Goal: Information Seeking & Learning: Learn about a topic

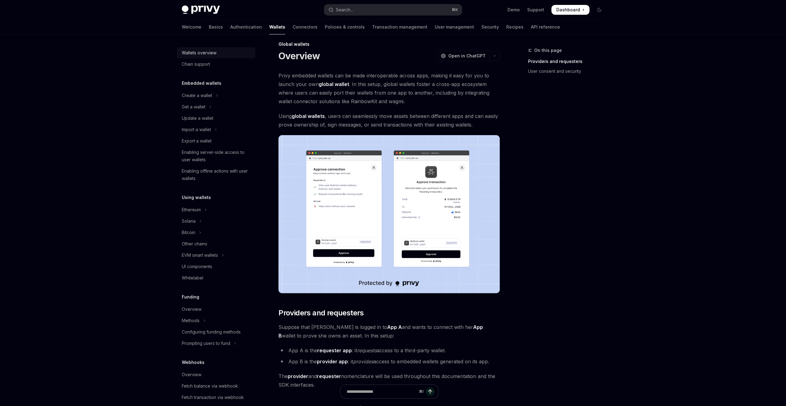
click at [202, 55] on div "Wallets overview" at bounding box center [199, 52] width 35 height 7
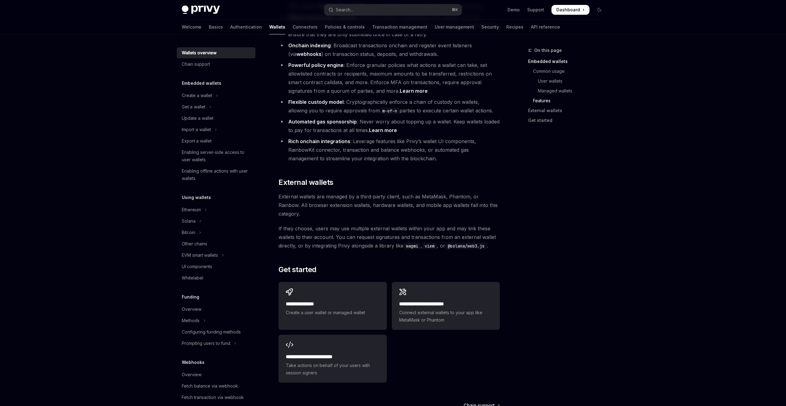
scroll to position [777, 0]
click at [388, 127] on link "Learn more" at bounding box center [383, 130] width 28 height 6
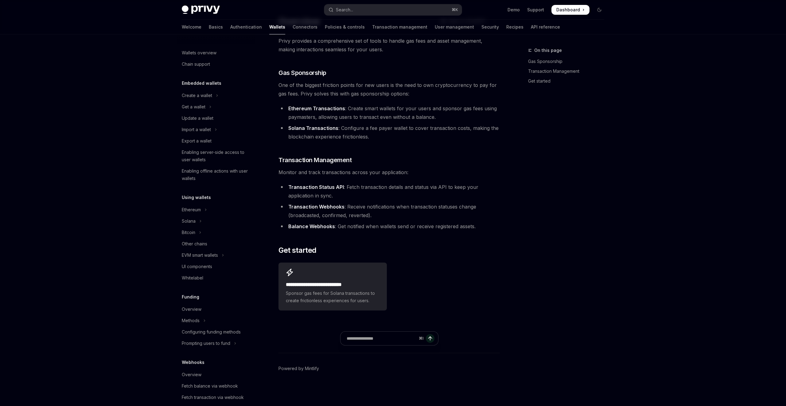
scroll to position [32, 0]
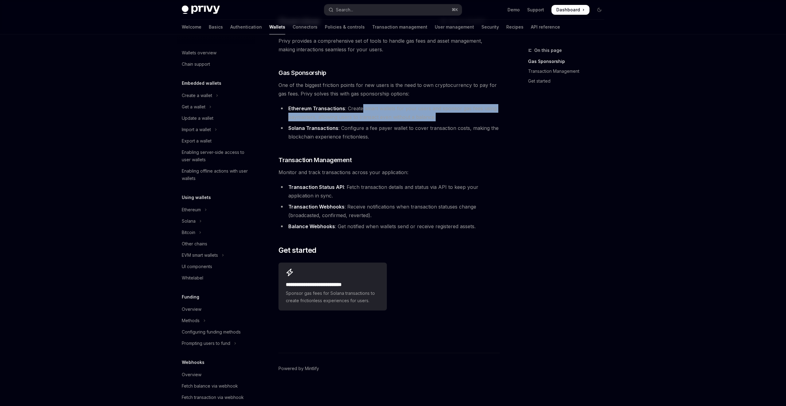
drag, startPoint x: 361, startPoint y: 110, endPoint x: 442, endPoint y: 115, distance: 80.6
click at [442, 115] on li "Ethereum Transactions : Create smart wallets for your users and sponsor gas fee…" at bounding box center [389, 112] width 221 height 17
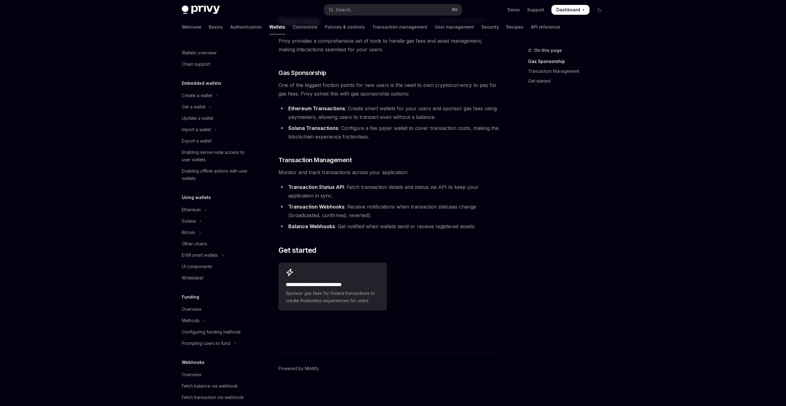
click at [443, 114] on li "Ethereum Transactions : Create smart wallets for your users and sponsor gas fee…" at bounding box center [389, 112] width 221 height 17
click at [203, 109] on div "Get a wallet" at bounding box center [194, 106] width 24 height 7
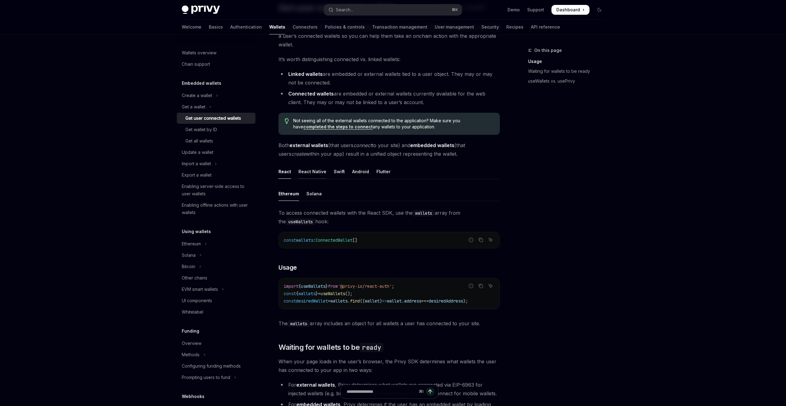
click at [316, 174] on div "React Native" at bounding box center [313, 171] width 28 height 14
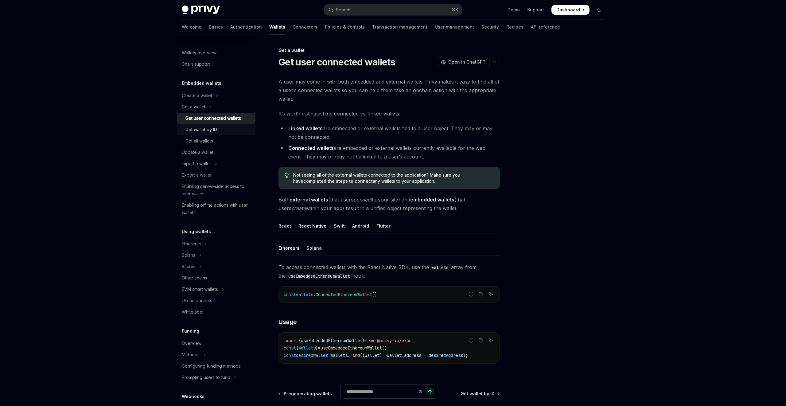
click at [219, 128] on div "Get wallet by ID" at bounding box center [219, 129] width 66 height 7
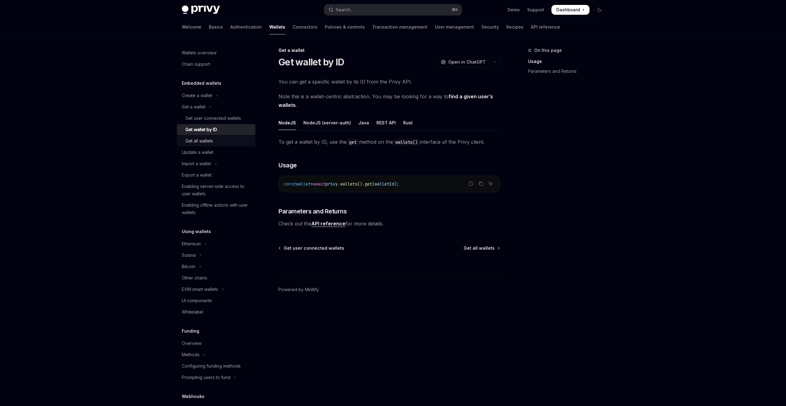
click at [224, 139] on div "Get all wallets" at bounding box center [219, 140] width 66 height 7
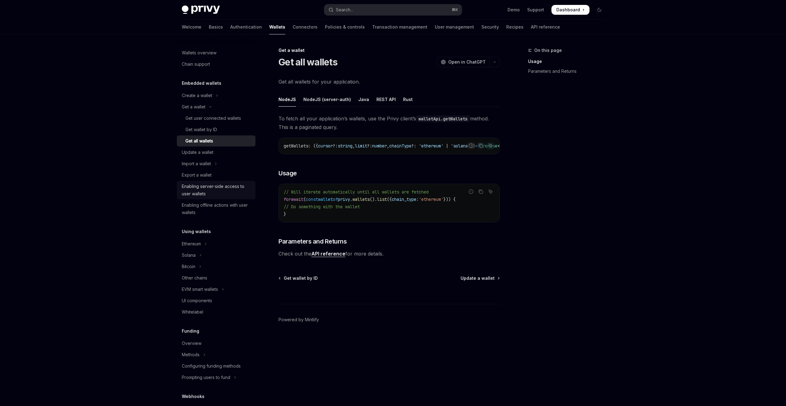
click at [227, 190] on div "Enabling server-side access to user wallets" at bounding box center [217, 190] width 70 height 15
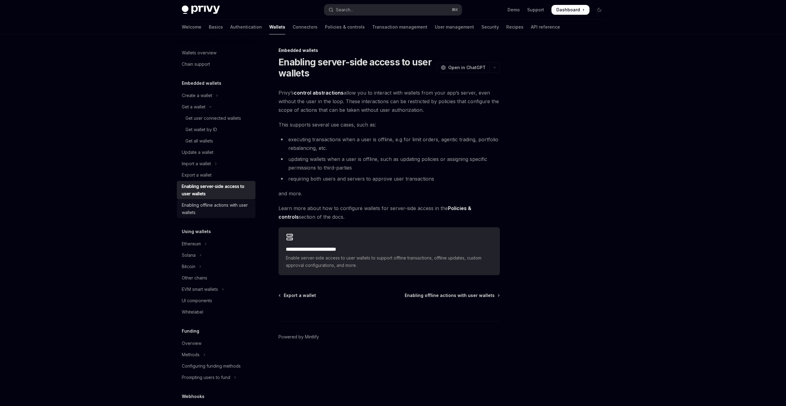
click at [221, 210] on div "Enabling offline actions with user wallets" at bounding box center [217, 208] width 70 height 15
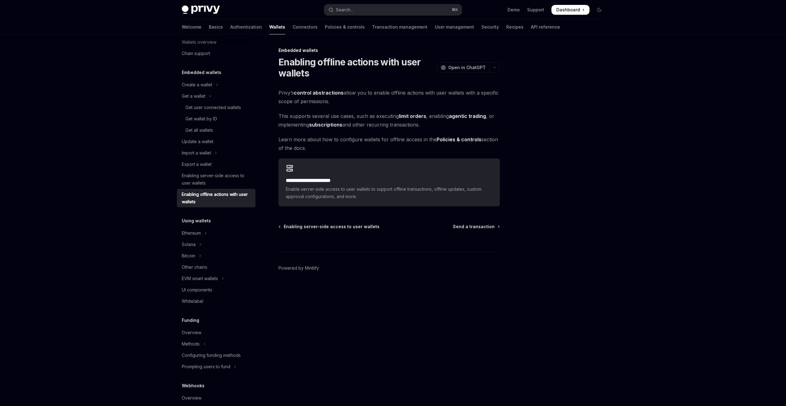
scroll to position [12, 0]
click at [225, 231] on button "Ethereum" at bounding box center [216, 232] width 79 height 11
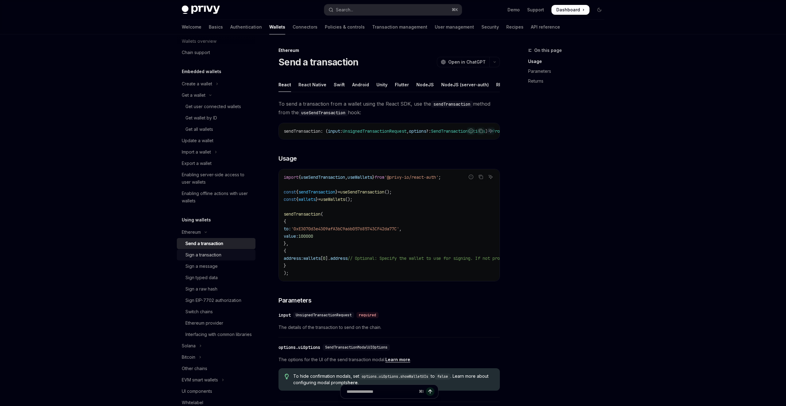
click at [227, 255] on div "Sign a transaction" at bounding box center [219, 254] width 66 height 7
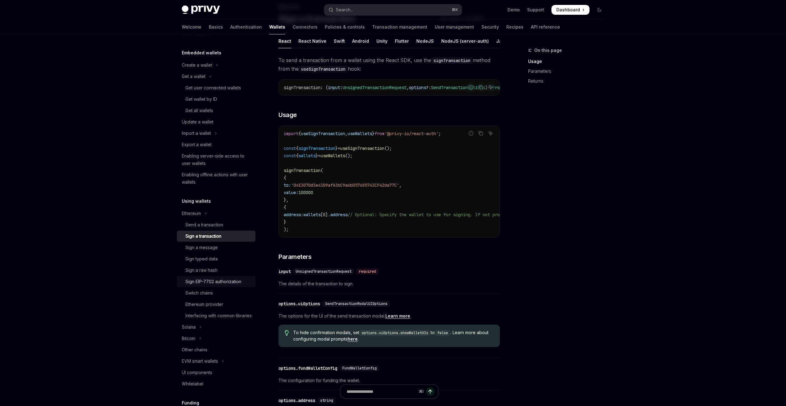
scroll to position [39, 0]
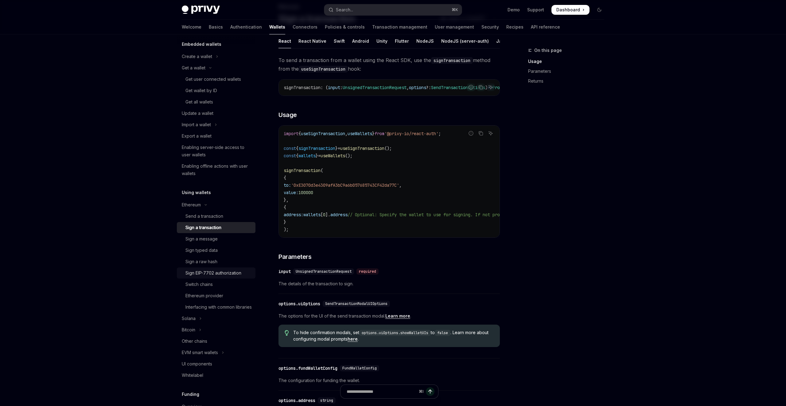
click at [226, 275] on div "Sign EIP-7702 authorization" at bounding box center [214, 272] width 56 height 7
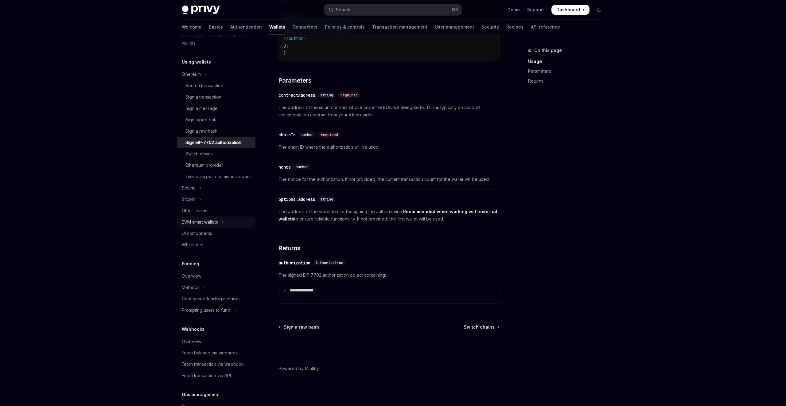
scroll to position [183, 0]
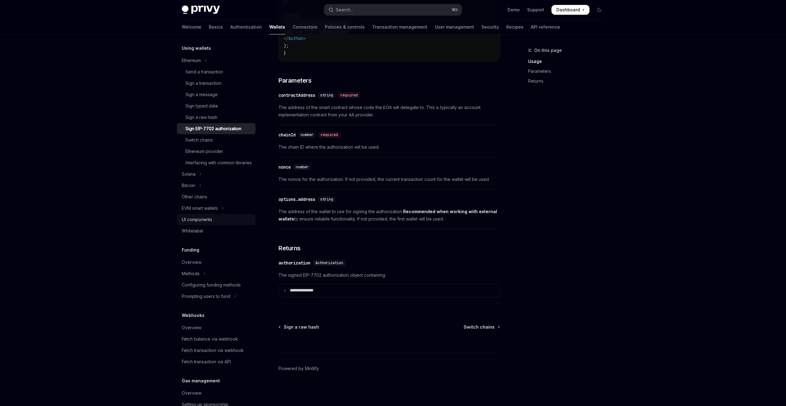
click at [218, 223] on div "UI components" at bounding box center [217, 219] width 70 height 7
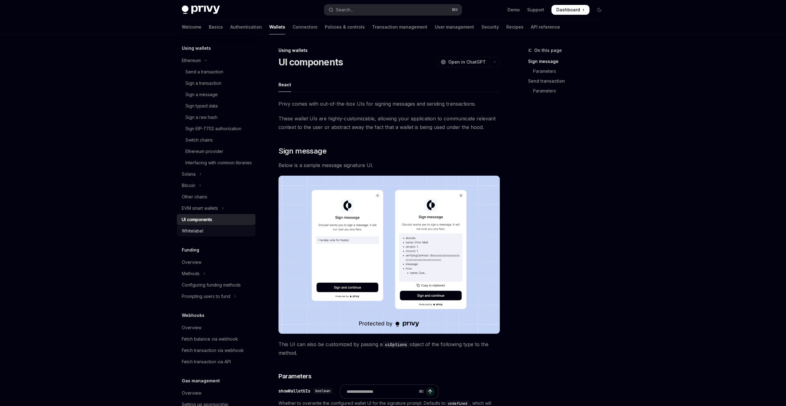
click at [212, 235] on div "Whitelabel" at bounding box center [217, 230] width 70 height 7
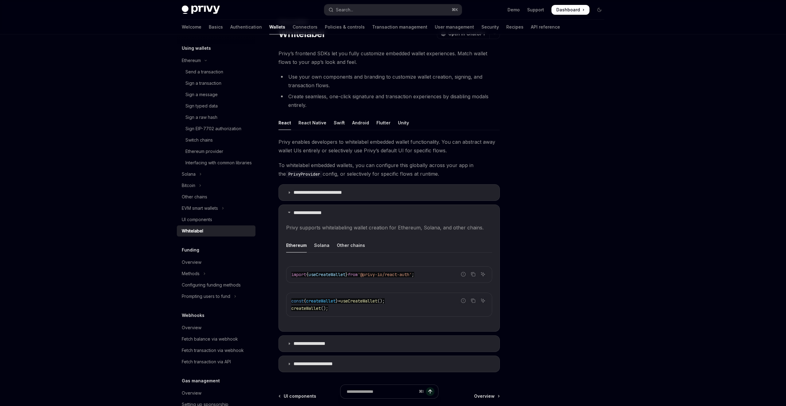
scroll to position [36, 0]
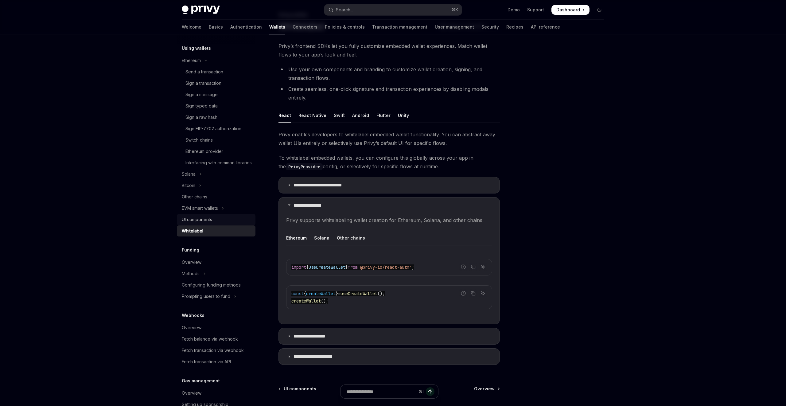
click at [220, 223] on div "UI components" at bounding box center [217, 219] width 70 height 7
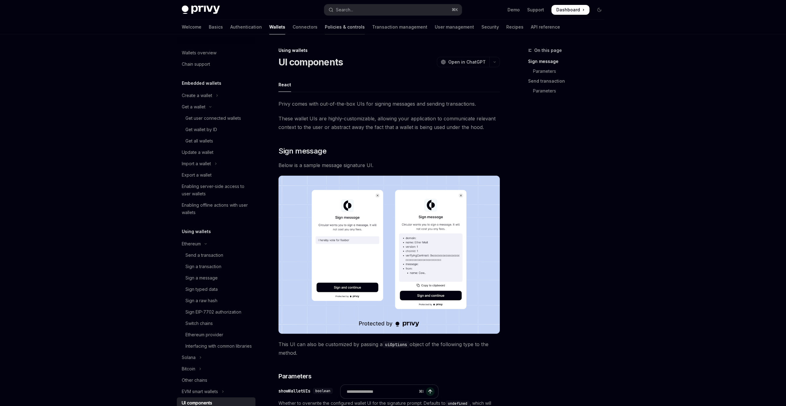
click at [325, 29] on link "Policies & controls" at bounding box center [345, 27] width 40 height 15
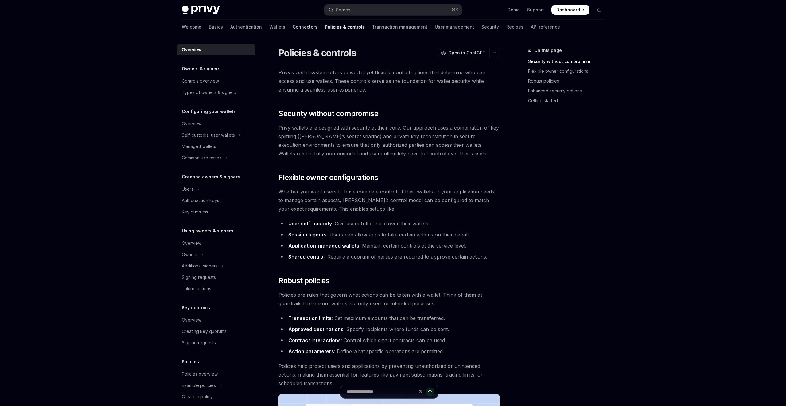
click at [293, 29] on link "Connectors" at bounding box center [305, 27] width 25 height 15
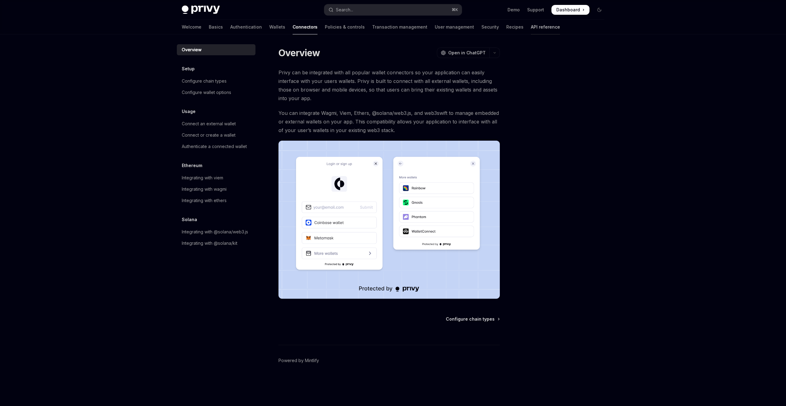
click at [531, 27] on link "API reference" at bounding box center [545, 27] width 29 height 15
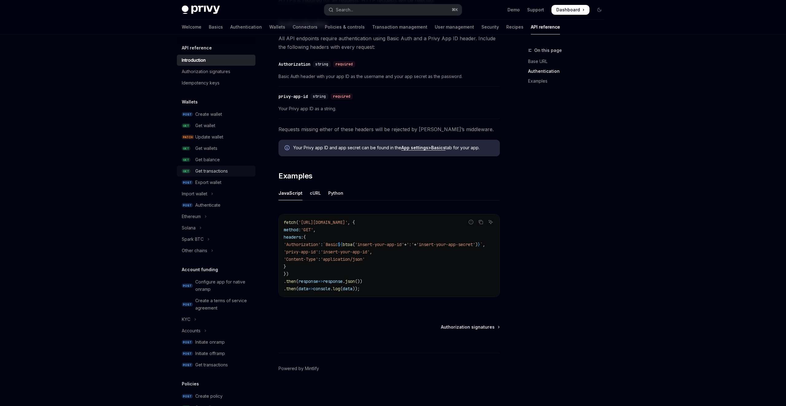
click at [225, 166] on link "GET Get transactions" at bounding box center [216, 171] width 79 height 11
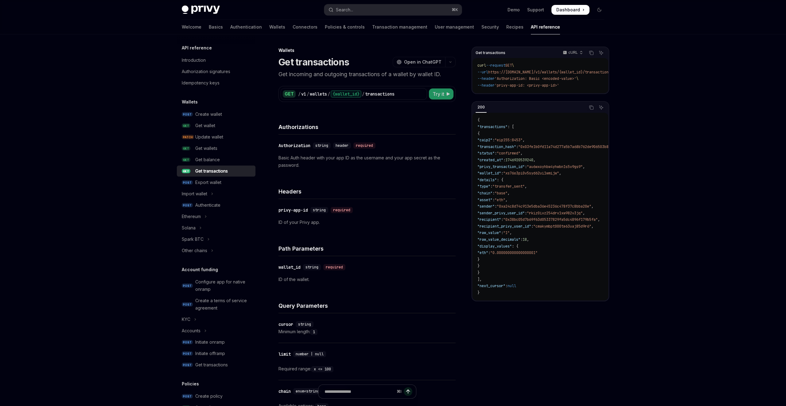
click at [440, 94] on span "Try it" at bounding box center [439, 93] width 12 height 7
type textarea "*"
click at [449, 97] on button "Try it" at bounding box center [441, 93] width 25 height 11
click at [209, 27] on link "Basics" at bounding box center [216, 27] width 14 height 15
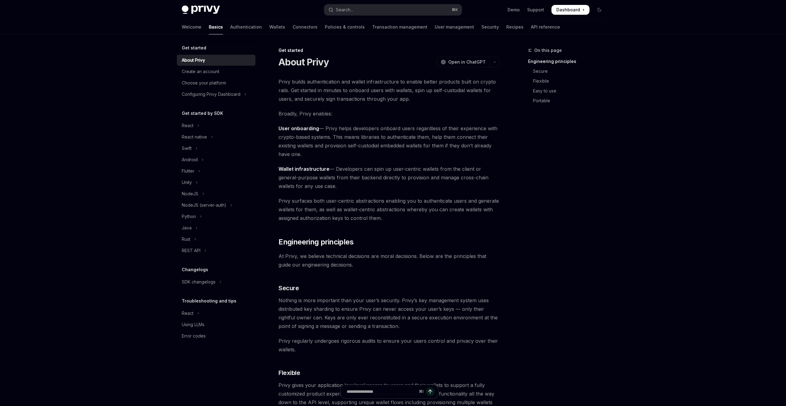
click at [203, 10] on img at bounding box center [201, 10] width 38 height 9
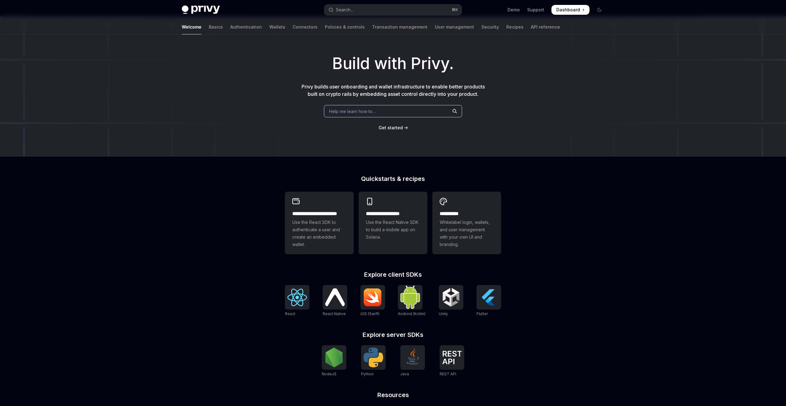
scroll to position [82, 0]
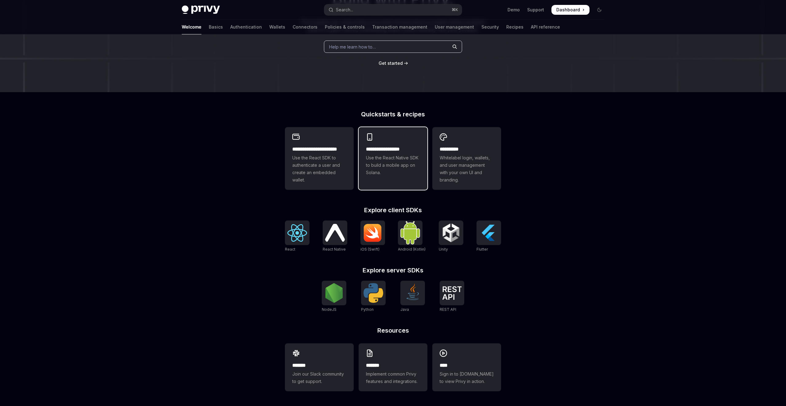
click at [388, 147] on h2 "**********" at bounding box center [393, 149] width 54 height 7
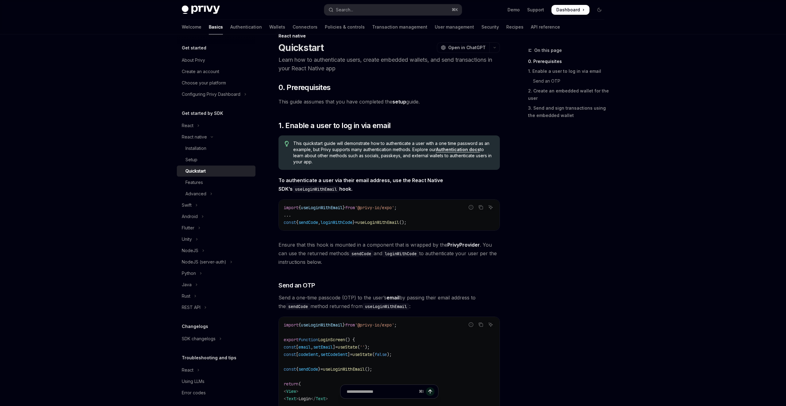
scroll to position [15, 0]
click at [346, 221] on span "loginWithCode" at bounding box center [337, 222] width 32 height 6
click at [321, 219] on span "," at bounding box center [319, 222] width 2 height 6
click at [313, 222] on span "sendCode" at bounding box center [309, 222] width 20 height 6
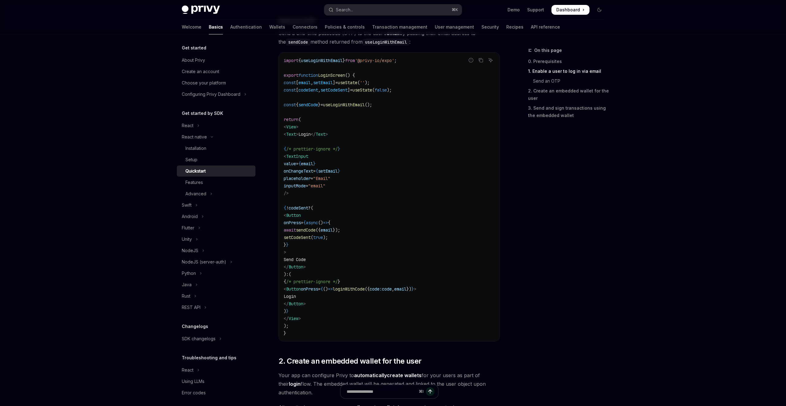
scroll to position [294, 0]
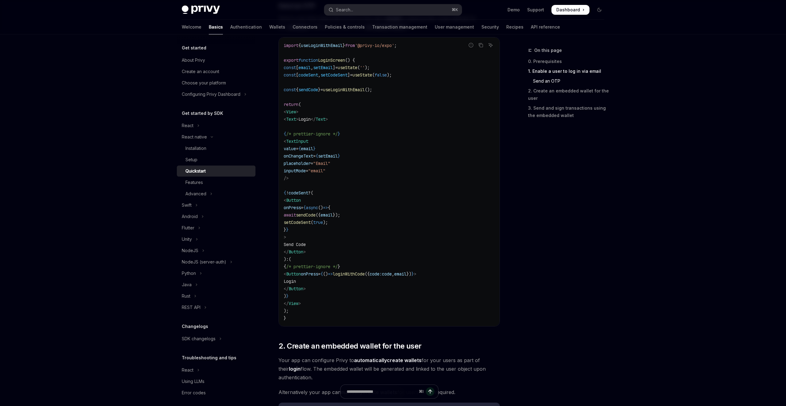
drag, startPoint x: 307, startPoint y: 150, endPoint x: 330, endPoint y: 178, distance: 35.9
click at [330, 178] on code "import { useLoginWithEmail } from '@privy-io/expo' ; export function LoginScree…" at bounding box center [389, 182] width 211 height 280
click at [348, 190] on code "import { useLoginWithEmail } from '@privy-io/expo' ; export function LoginScree…" at bounding box center [389, 182] width 211 height 280
drag, startPoint x: 319, startPoint y: 76, endPoint x: 365, endPoint y: 78, distance: 46.7
click at [365, 77] on span "const [ codeSent , setCodeSent ] = useState ( false );" at bounding box center [338, 75] width 108 height 6
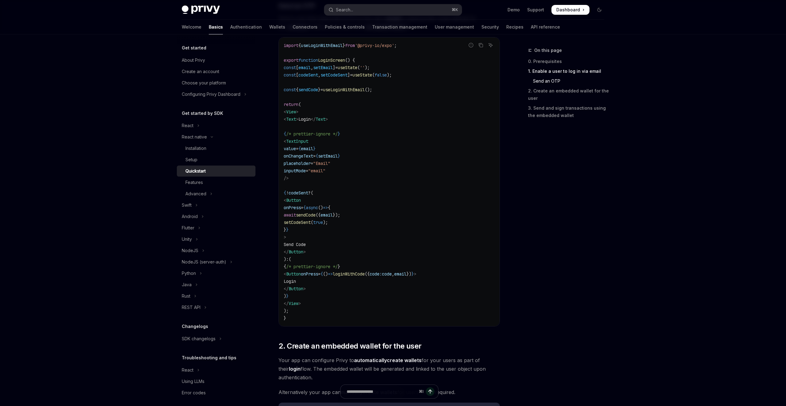
click at [365, 78] on code "import { useLoginWithEmail } from '@privy-io/expo' ; export function LoginScree…" at bounding box center [389, 182] width 211 height 280
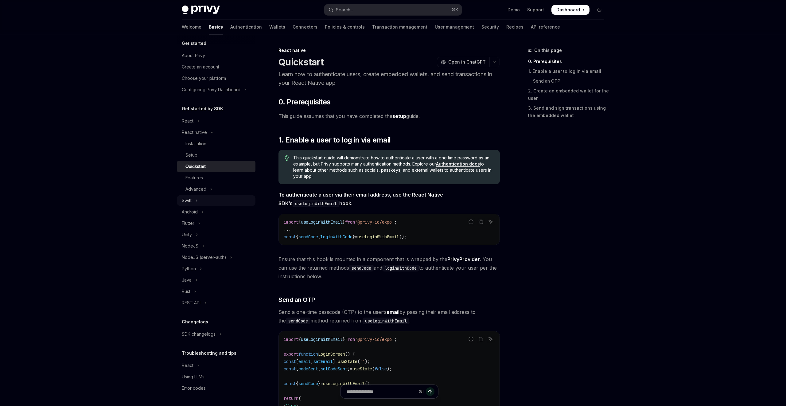
scroll to position [0, 0]
click at [372, 24] on link "Transaction management" at bounding box center [399, 27] width 55 height 15
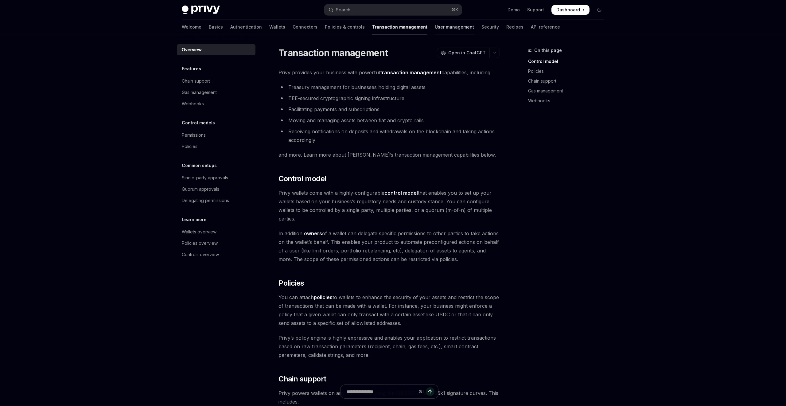
click at [435, 21] on link "User management" at bounding box center [454, 27] width 39 height 15
type textarea "*"
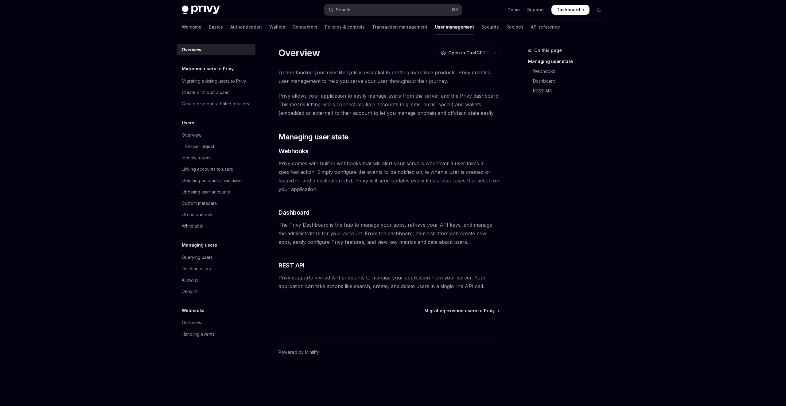
click at [339, 8] on div "Search..." at bounding box center [344, 9] width 17 height 7
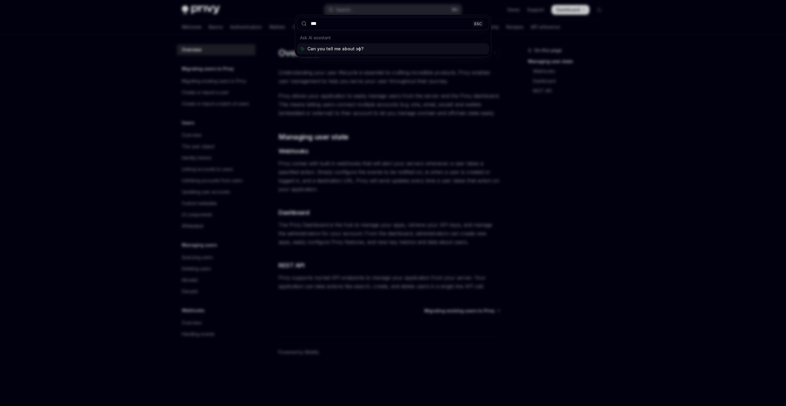
type input "****"
type textarea "*"
type input "*********"
type textarea "*"
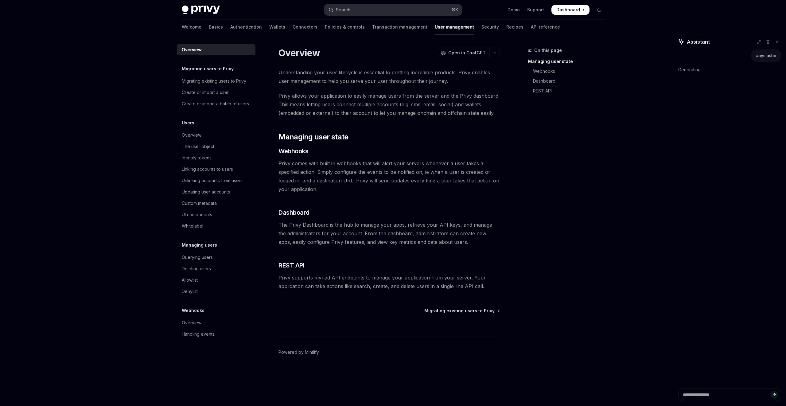
click at [347, 9] on div "Search..." at bounding box center [344, 9] width 17 height 7
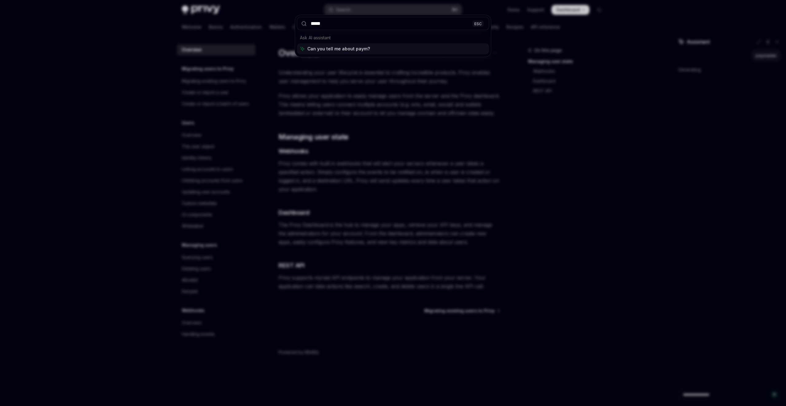
type input "******"
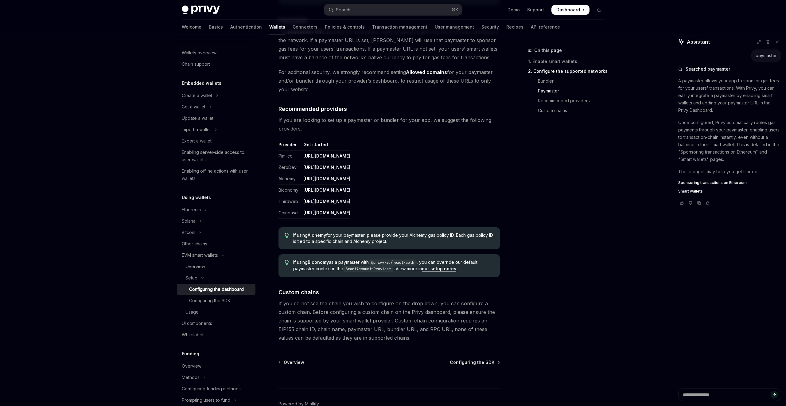
scroll to position [647, 0]
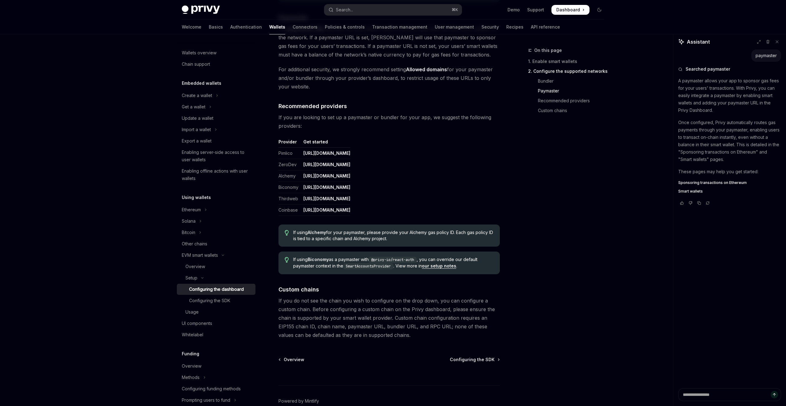
type textarea "*"
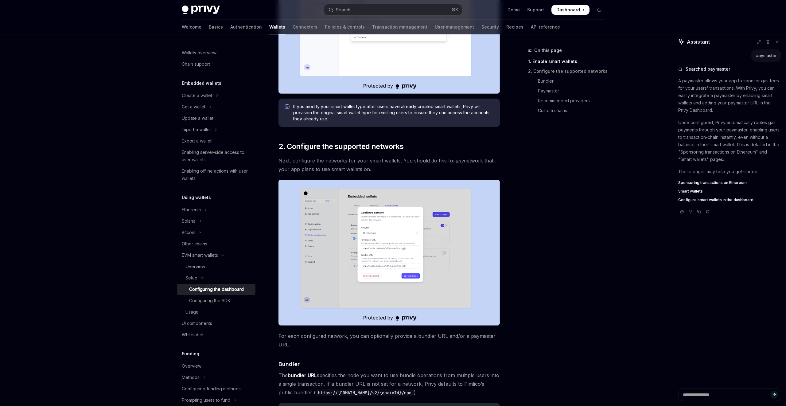
scroll to position [0, 0]
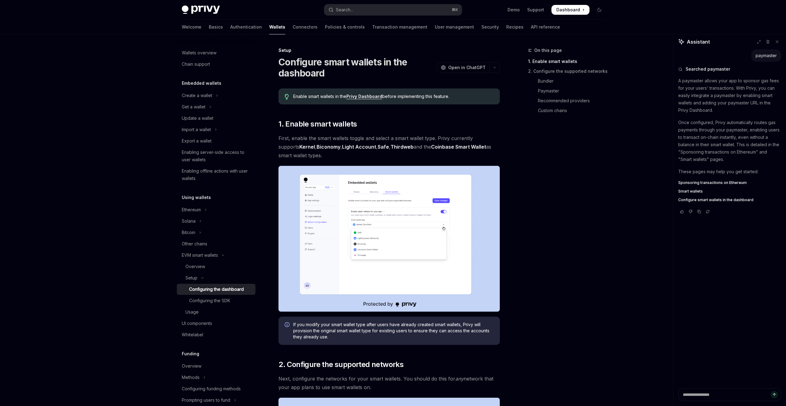
click at [563, 8] on span "Dashboard" at bounding box center [569, 10] width 24 height 6
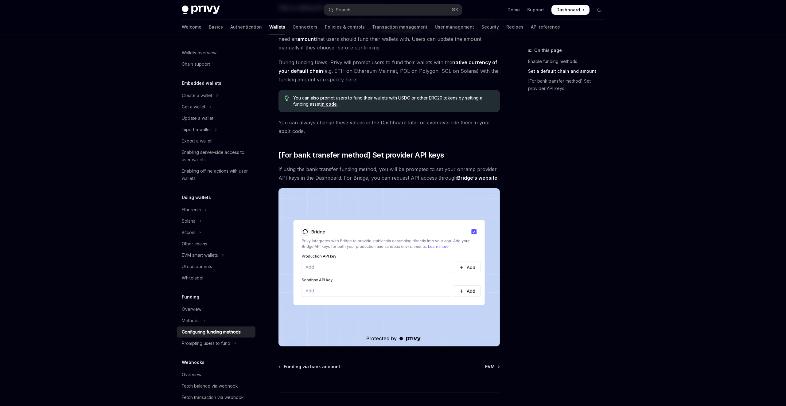
scroll to position [410, 0]
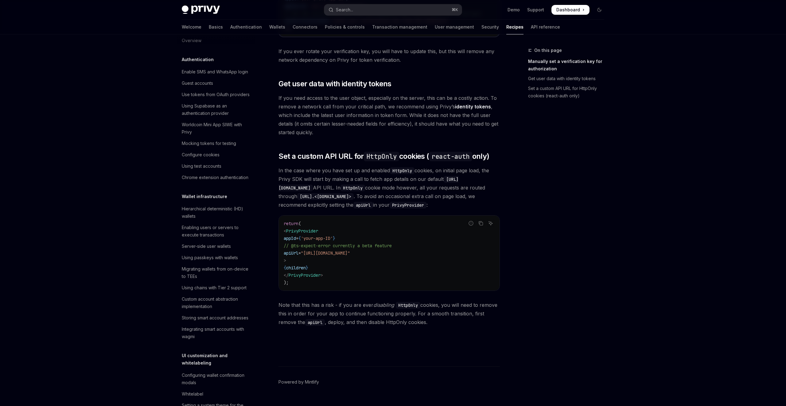
scroll to position [217, 0]
